Goal: Transaction & Acquisition: Purchase product/service

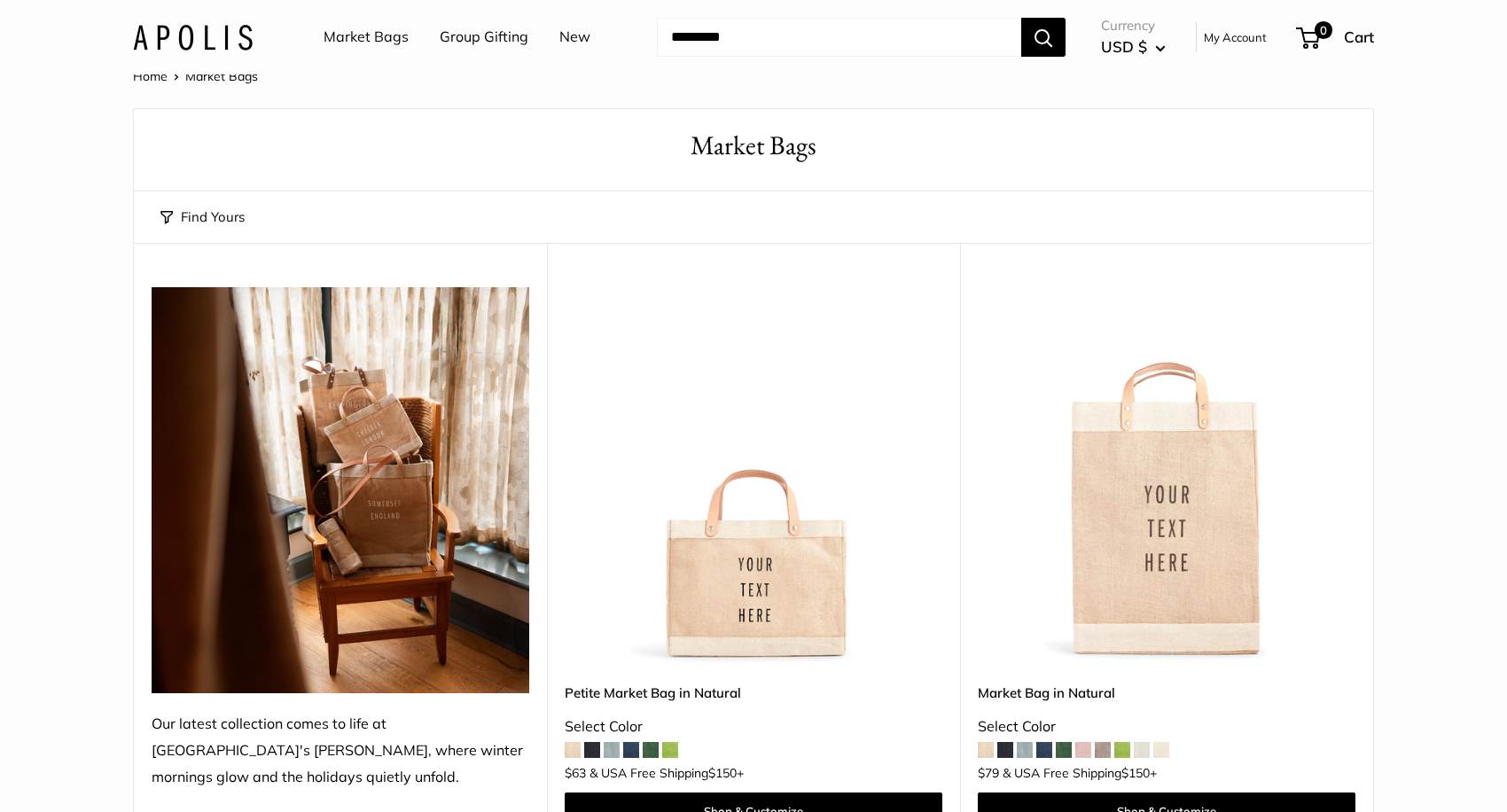
scroll to position [71, 0]
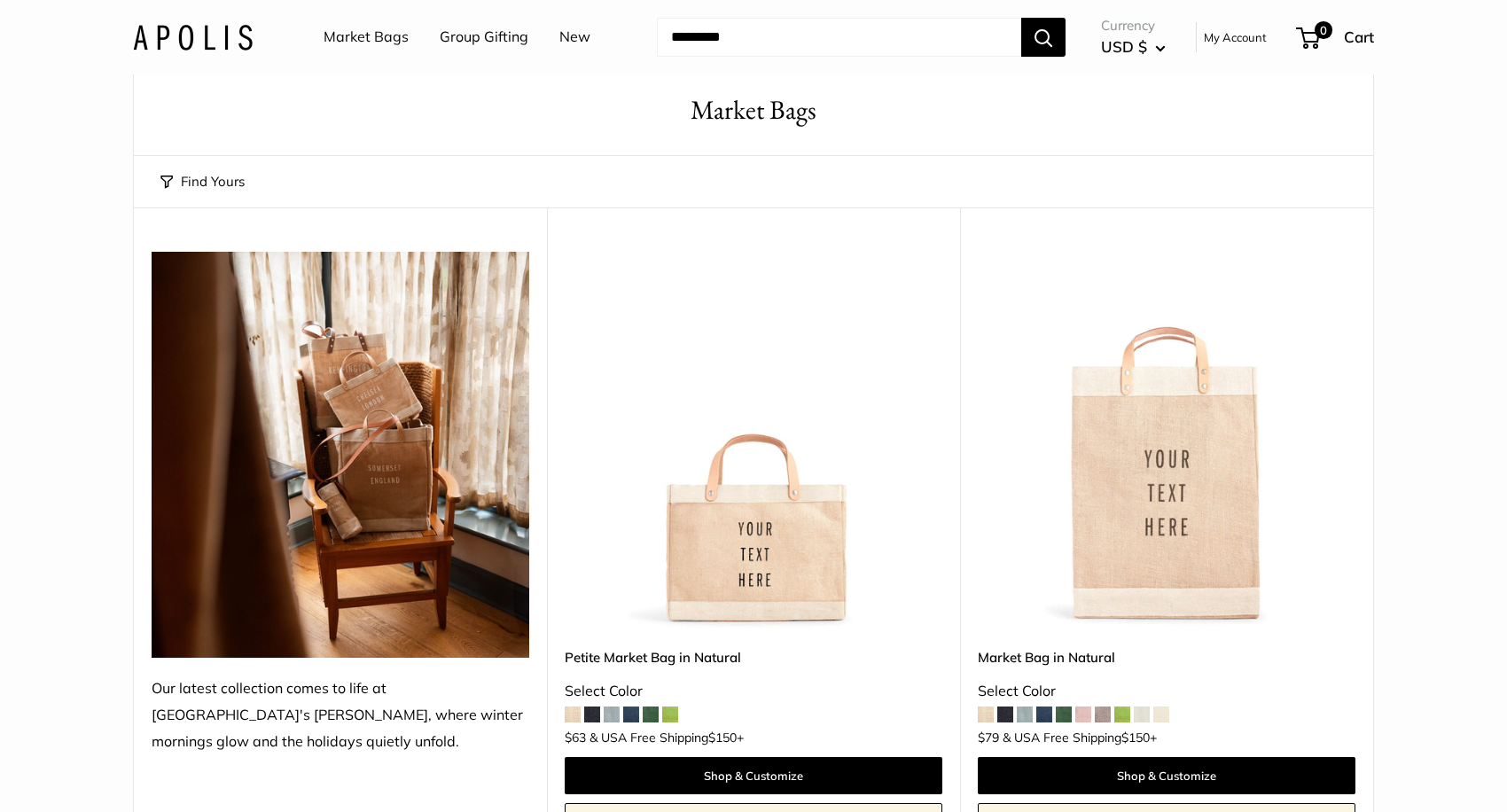
click at [671, 711] on span at bounding box center [669, 714] width 16 height 16
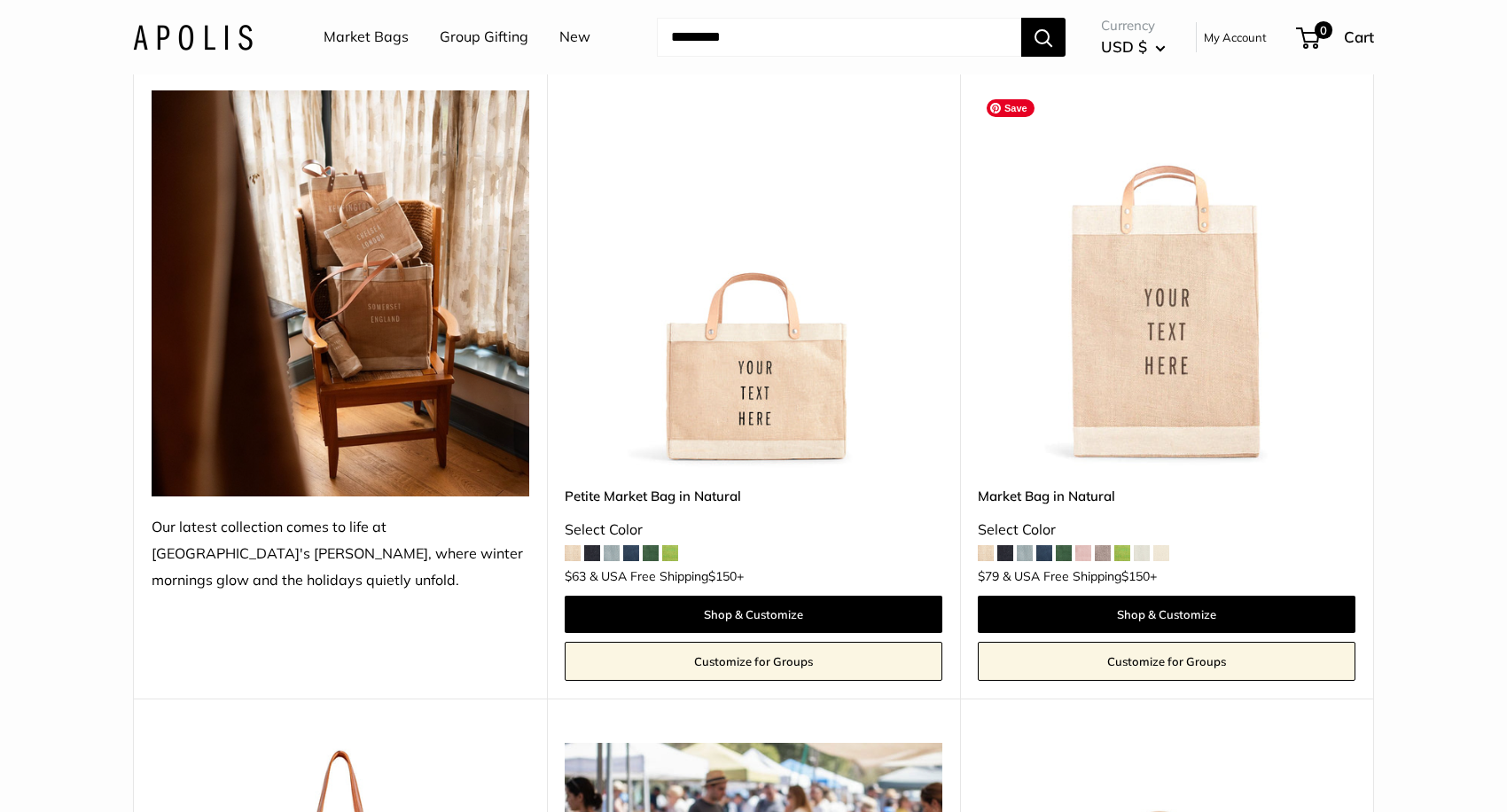
scroll to position [213, 0]
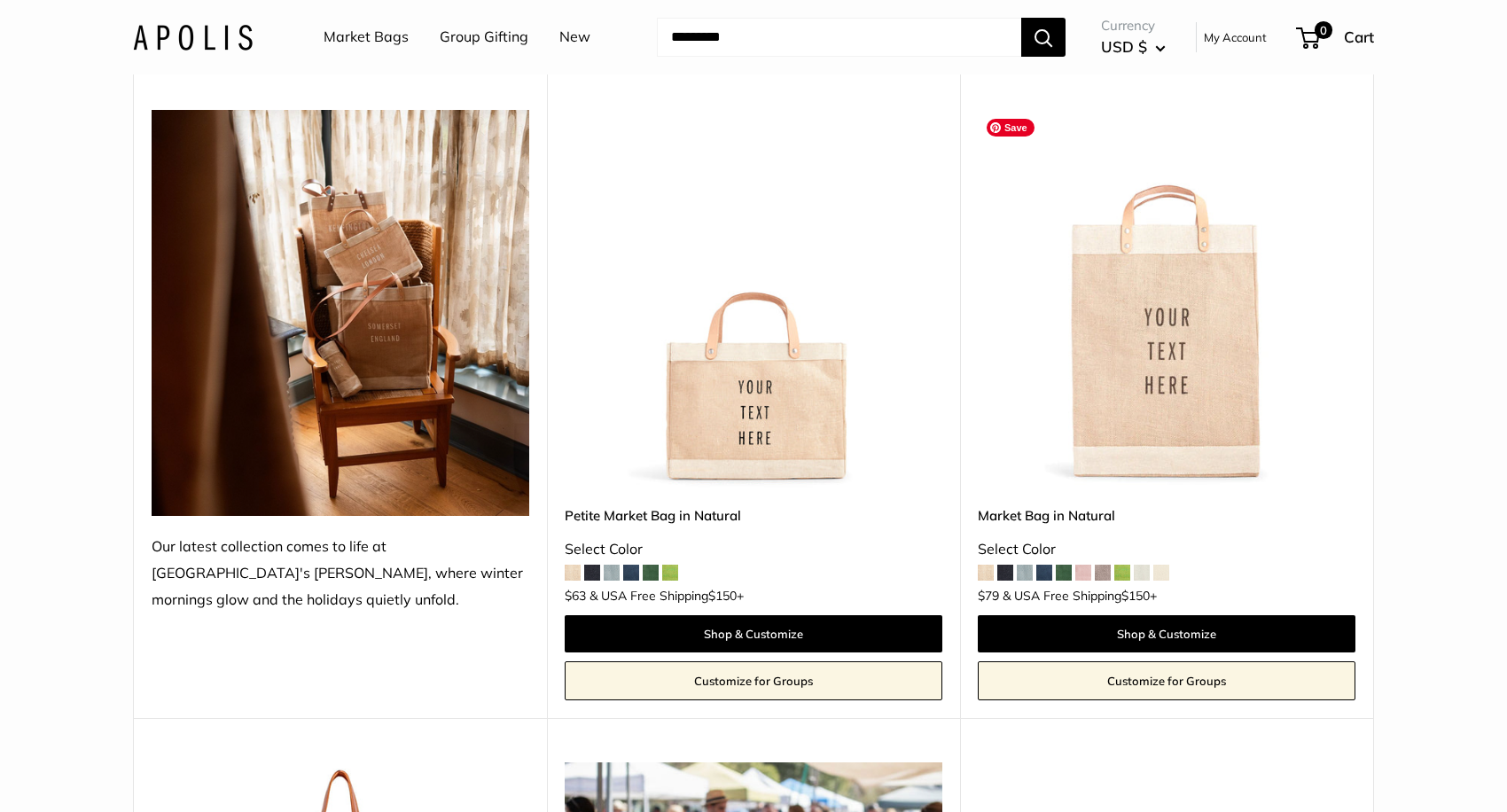
click at [0, 0] on img at bounding box center [0, 0] width 0 height 0
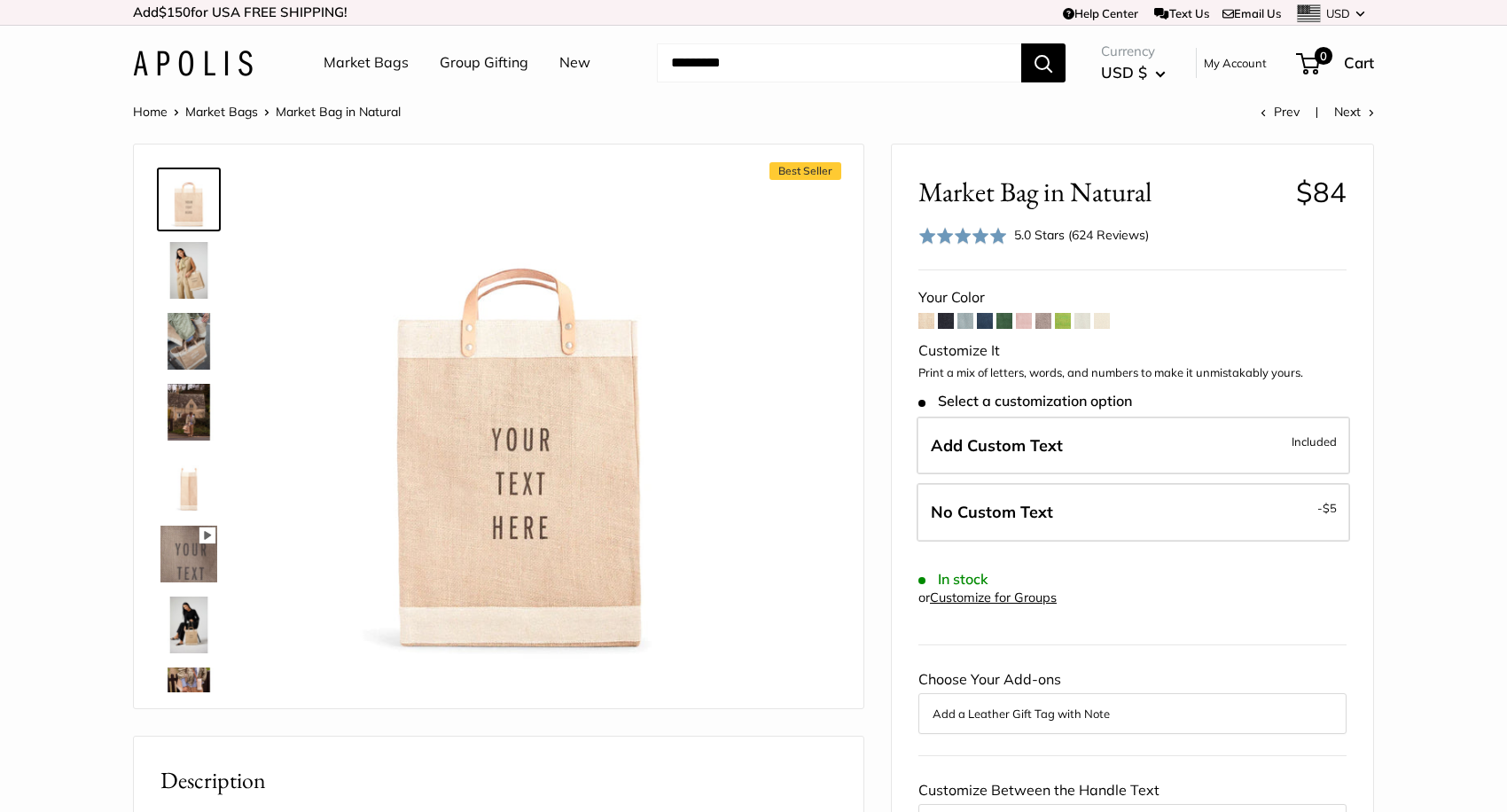
click at [944, 326] on span at bounding box center [946, 320] width 16 height 16
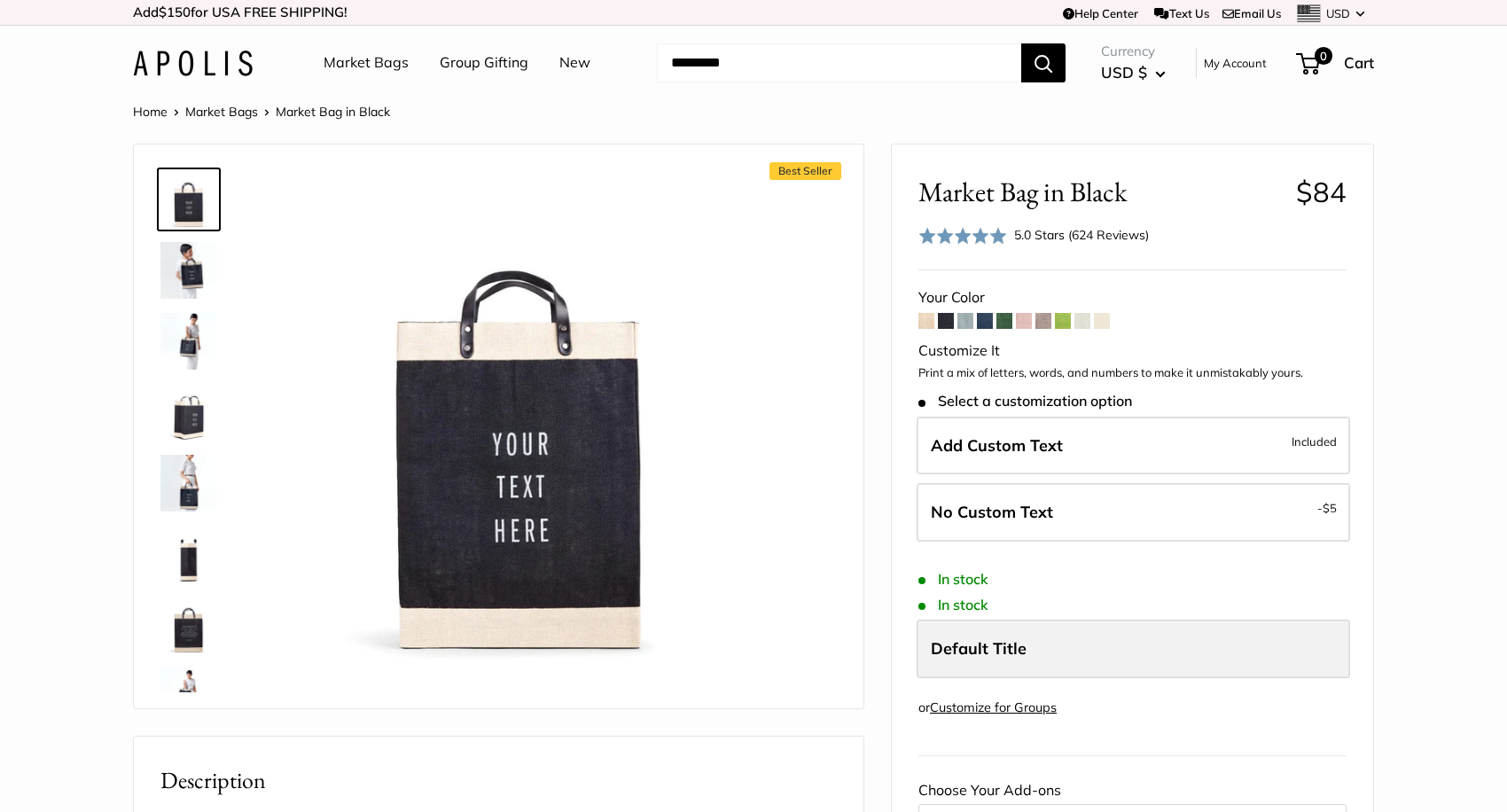
click at [962, 659] on span "Default Title" at bounding box center [978, 649] width 96 height 21
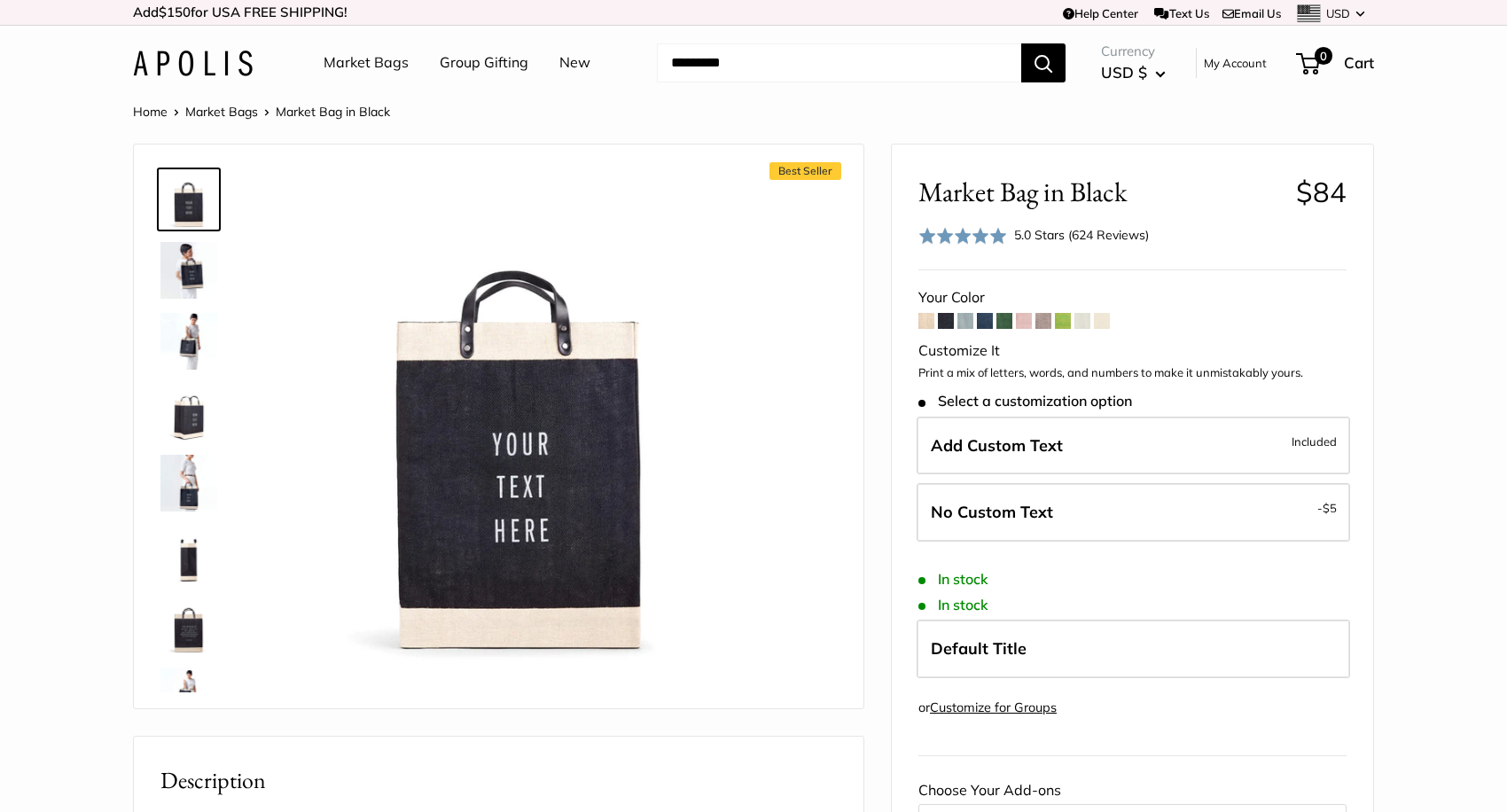
click at [900, 624] on div "Market Bag in Black $84 Rated 5.0 out of 5 5.0 Stars (624 Reviews) Click to go …" at bounding box center [1132, 750] width 482 height 1211
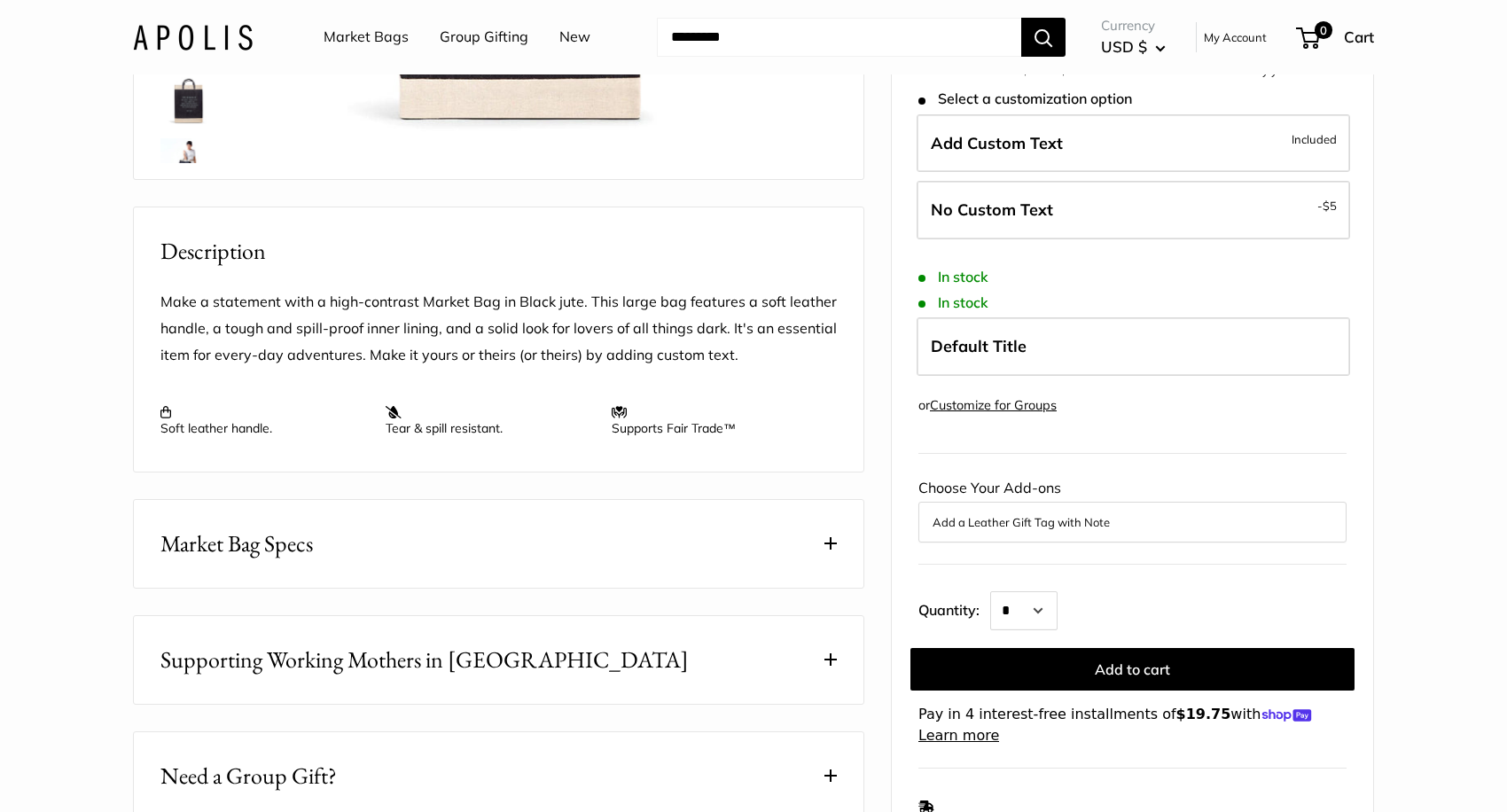
scroll to position [532, 0]
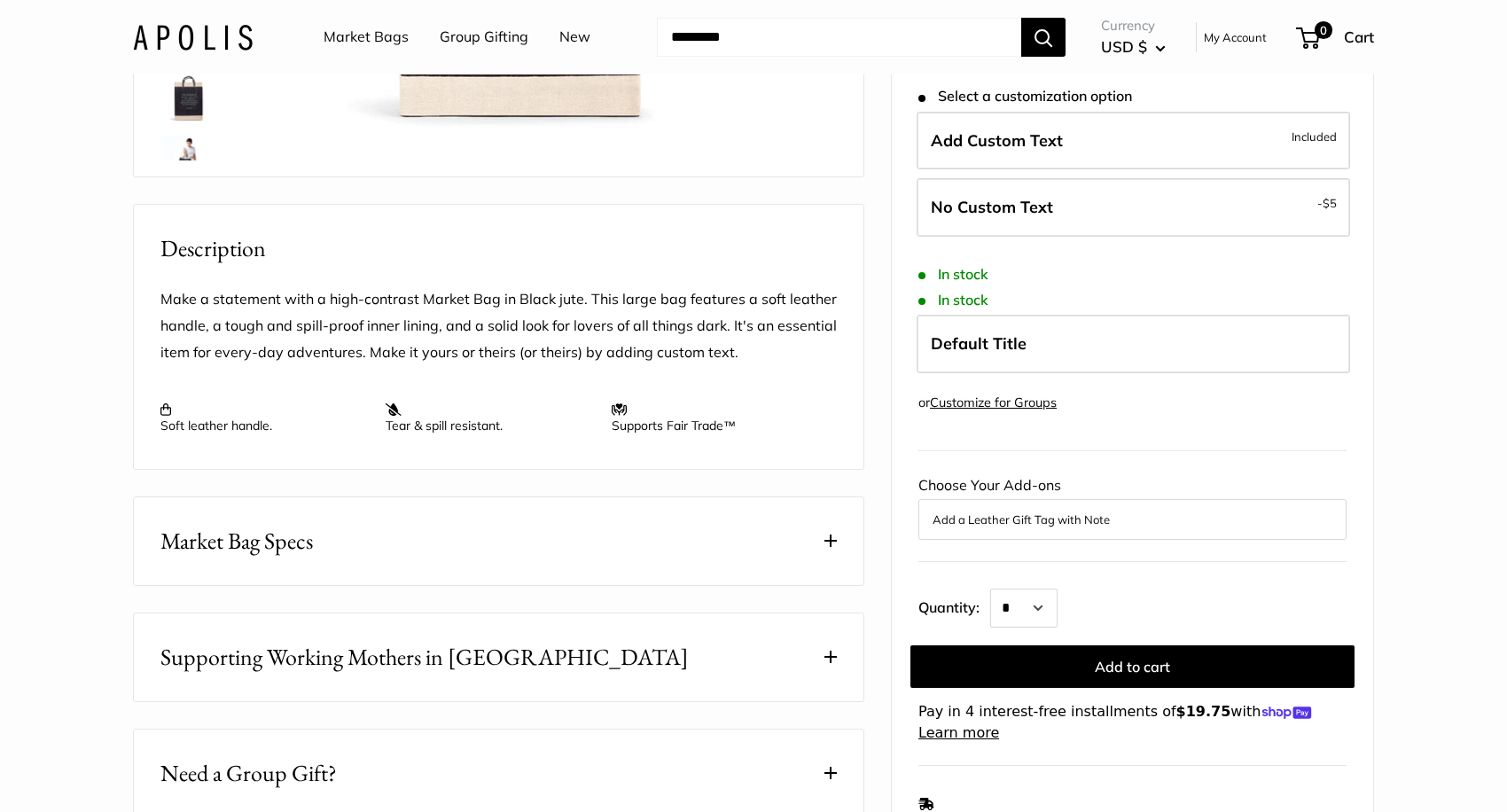
click at [830, 547] on span at bounding box center [830, 540] width 12 height 12
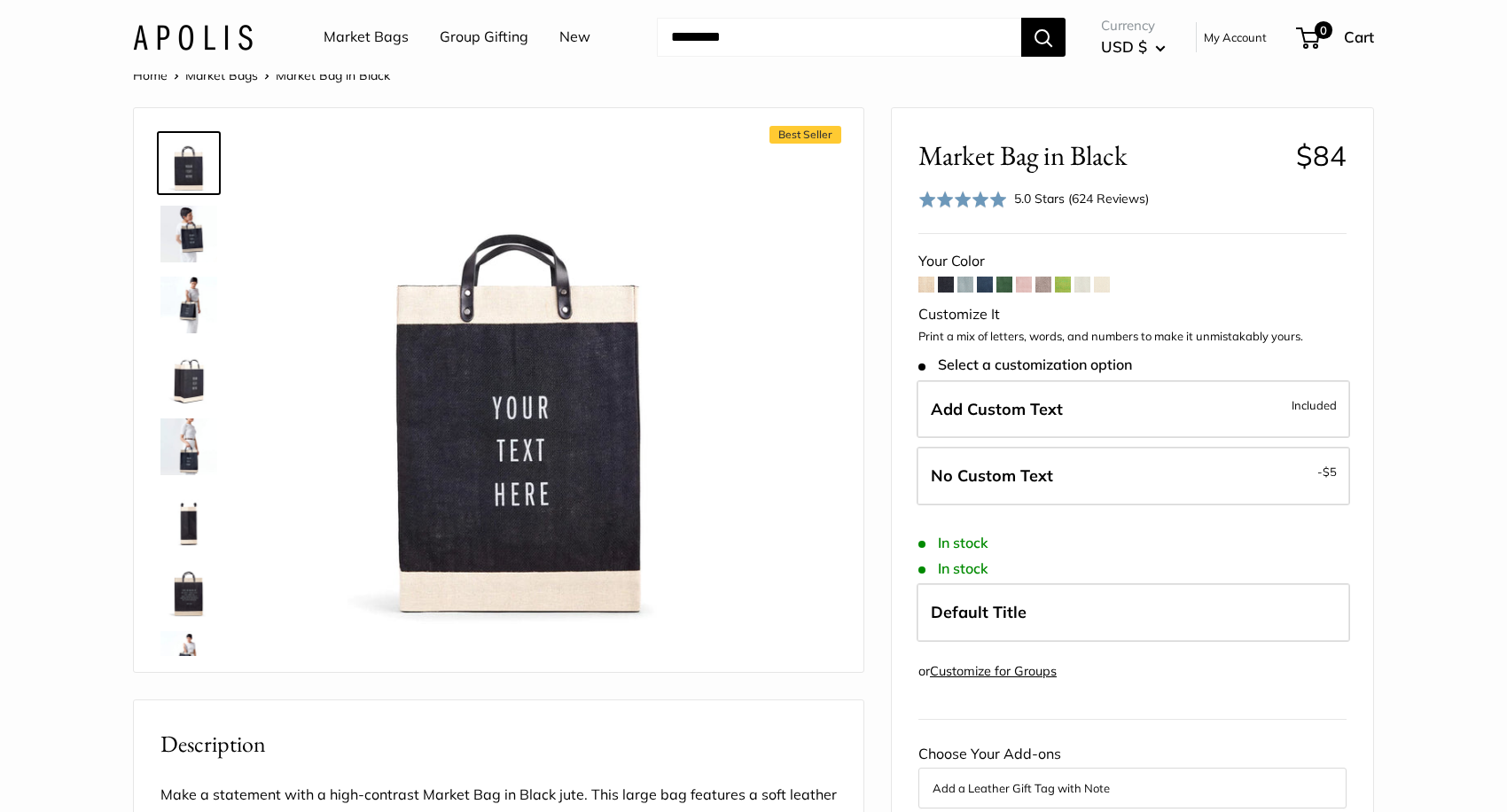
scroll to position [36, 0]
